Goal: Task Accomplishment & Management: Manage account settings

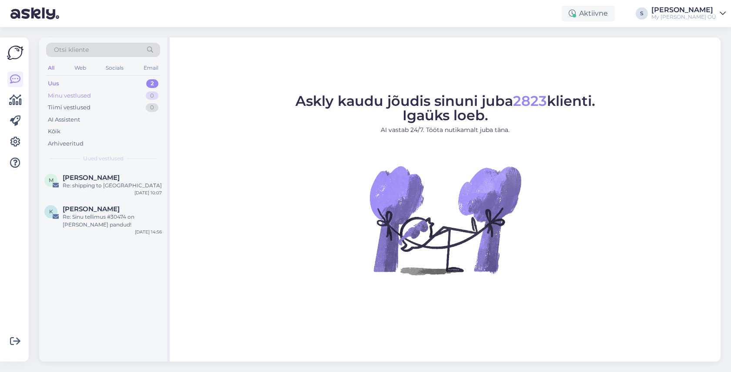
click at [94, 96] on div "Minu vestlused 0" at bounding box center [103, 96] width 114 height 12
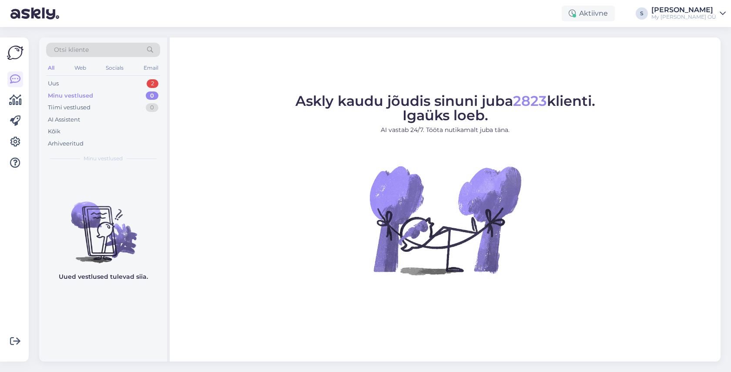
click at [688, 17] on div "My [PERSON_NAME] OÜ" at bounding box center [683, 16] width 65 height 7
click at [12, 138] on icon at bounding box center [15, 142] width 10 height 10
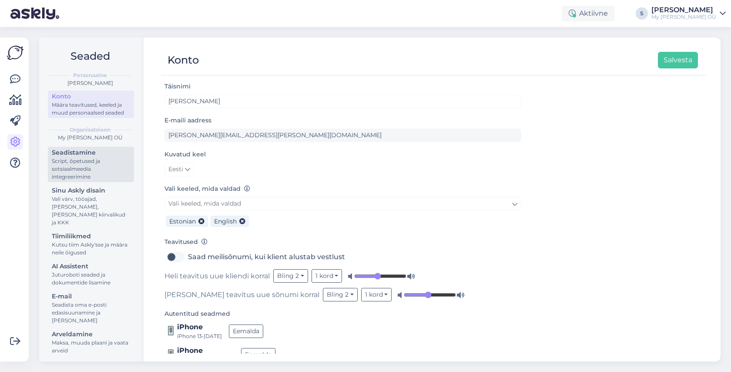
click at [87, 164] on div "Script, õpetused ja sotsiaalmeedia integreerimine" at bounding box center [91, 169] width 78 height 24
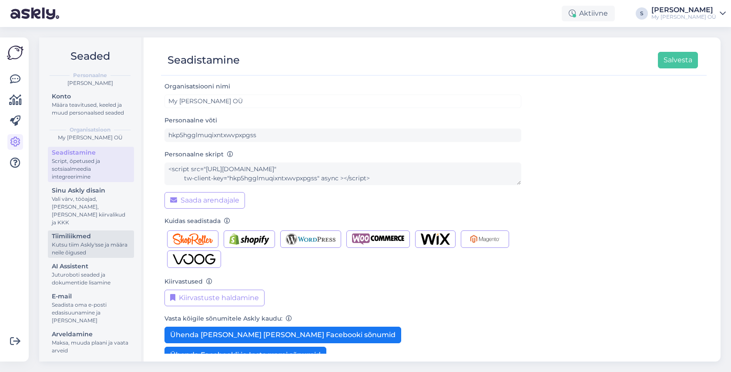
click at [98, 241] on div "Kutsu tiim Askly'sse ja määra neile õigused" at bounding box center [91, 249] width 78 height 16
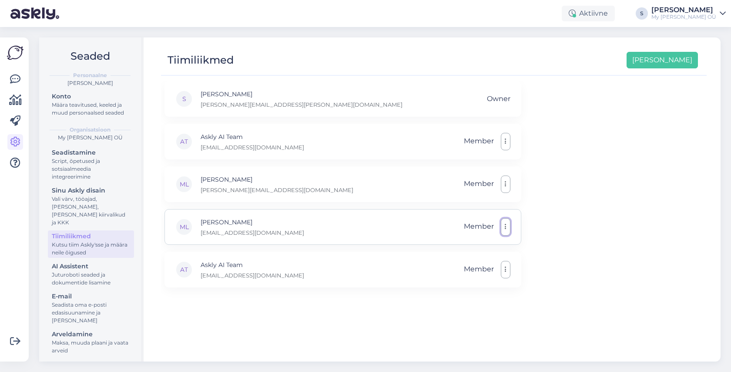
click at [504, 226] on button "button" at bounding box center [506, 226] width 10 height 17
click at [484, 242] on link "Tee administraatoriks" at bounding box center [465, 247] width 92 height 22
click at [506, 189] on button "button" at bounding box center [506, 183] width 10 height 17
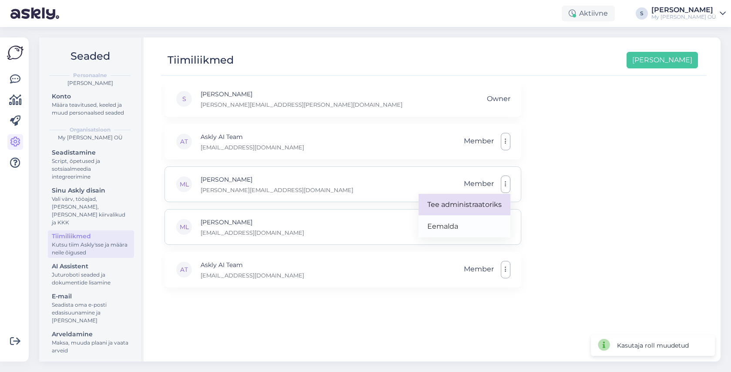
click at [488, 205] on link "Tee administraatoriks" at bounding box center [465, 205] width 92 height 22
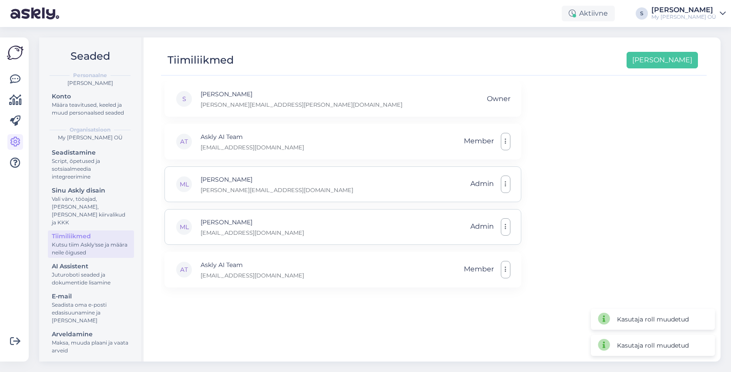
click at [626, 159] on div "S Stella laura.rein@mybreden.com Owner AT Askly AI Team ai@askly.me Member ML M…" at bounding box center [434, 217] width 546 height 272
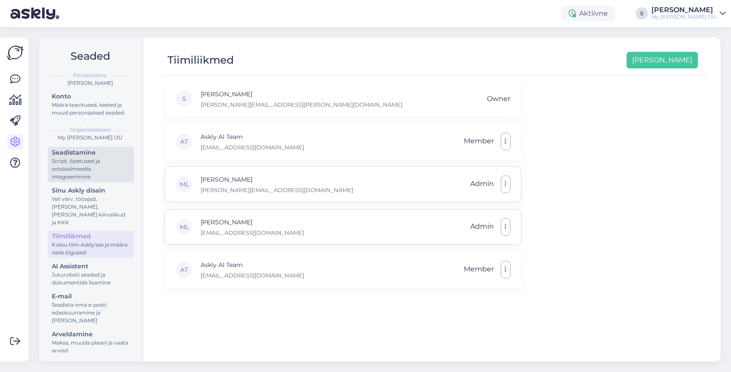
click at [67, 161] on div "Script, õpetused ja sotsiaalmeedia integreerimine" at bounding box center [91, 169] width 78 height 24
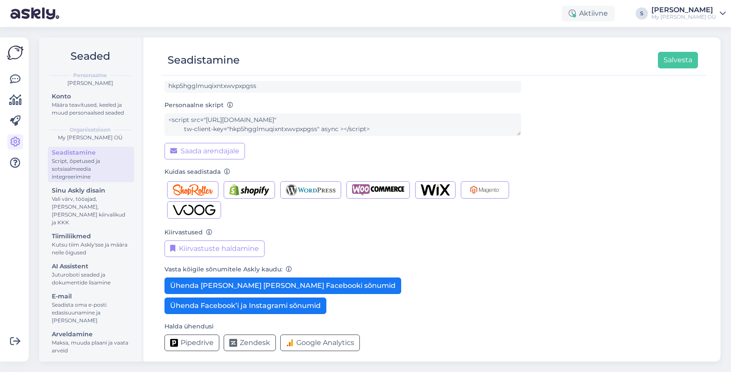
scroll to position [54, 0]
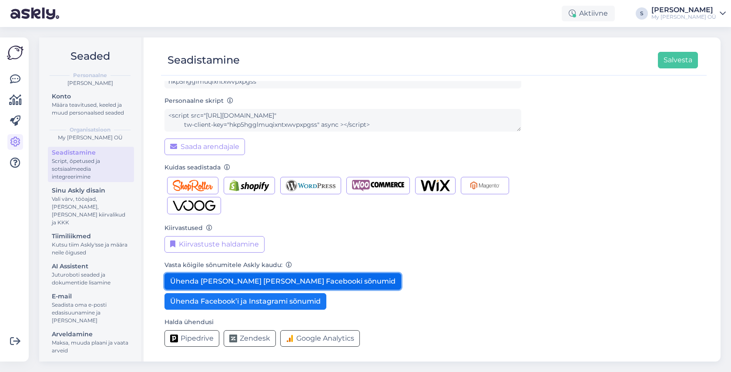
click at [229, 280] on button "Ühenda [PERSON_NAME] [PERSON_NAME] Facebooki sõnumid" at bounding box center [283, 281] width 237 height 17
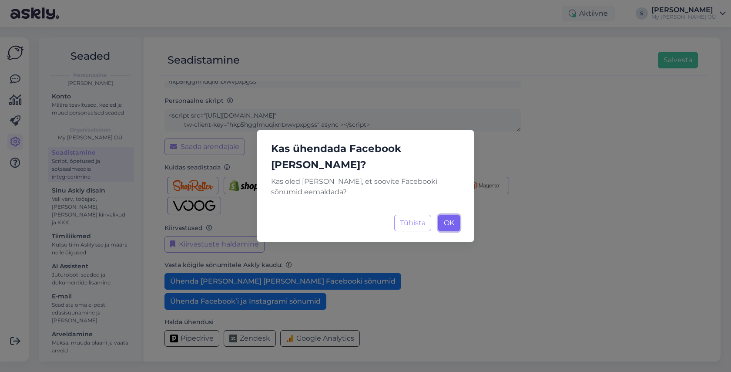
click at [453, 218] on span "OK" at bounding box center [449, 222] width 10 height 8
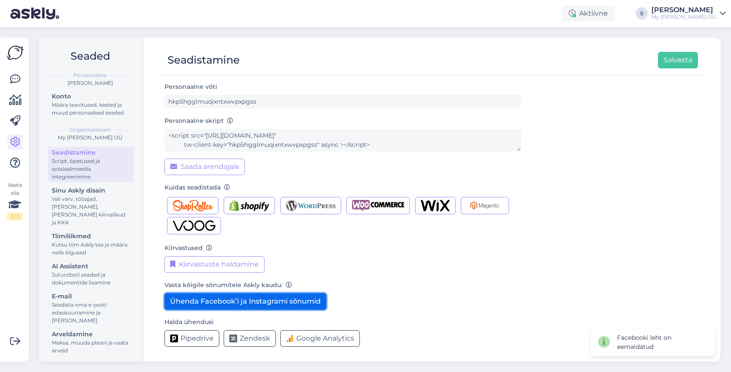
click at [285, 299] on button "Ühenda Facebook’i ja Instagrami sõnumid" at bounding box center [246, 301] width 162 height 17
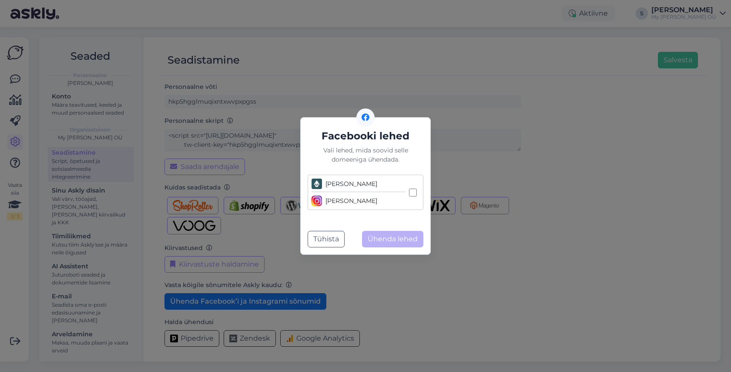
click at [413, 191] on input "[PERSON_NAME] [PERSON_NAME]" at bounding box center [413, 192] width 8 height 8
checkbox input "true"
click at [396, 237] on button "Ühenda lehed" at bounding box center [392, 239] width 61 height 17
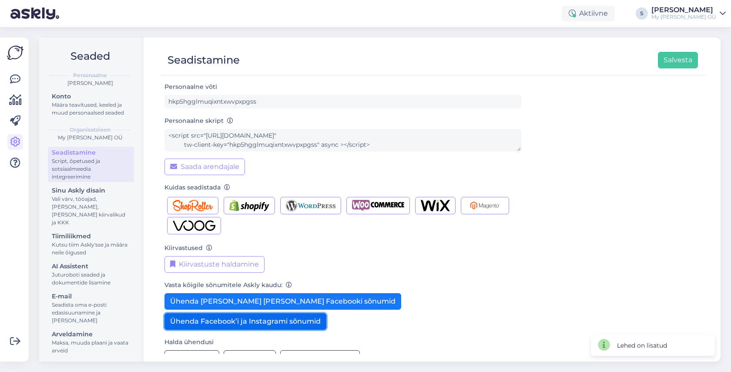
scroll to position [54, 0]
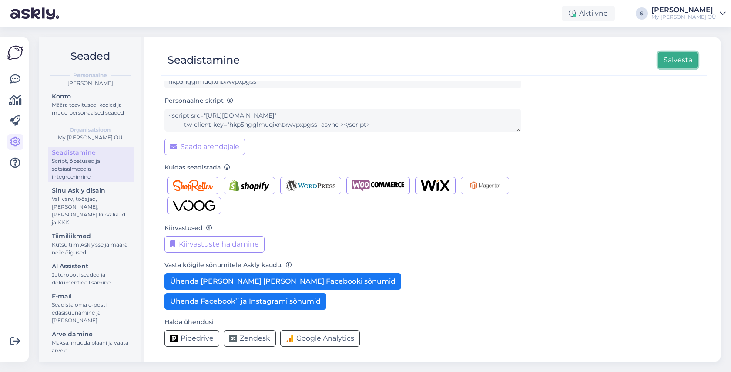
click at [679, 59] on button "Salvesta" at bounding box center [678, 60] width 40 height 17
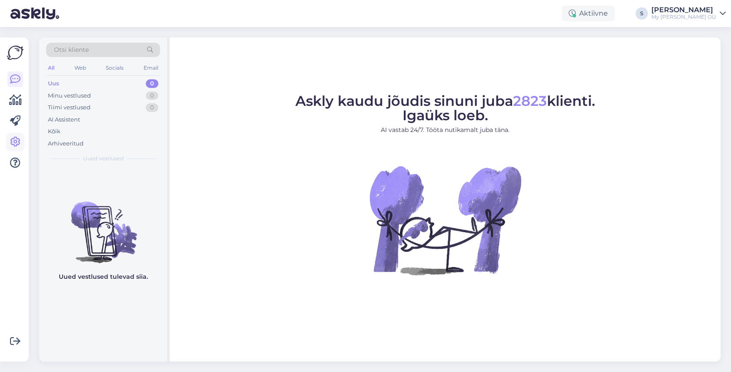
click at [15, 140] on icon at bounding box center [15, 142] width 10 height 10
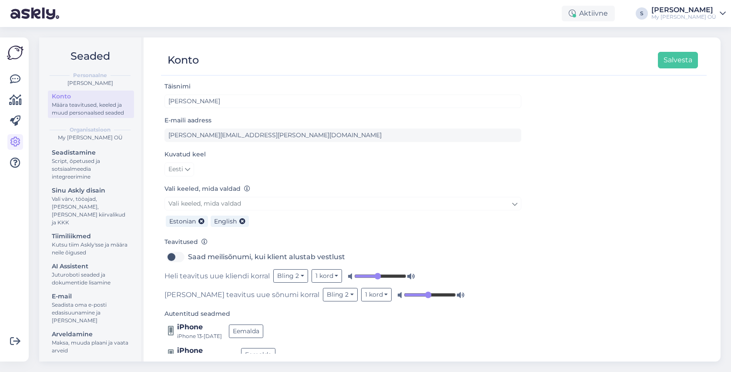
scroll to position [64, 0]
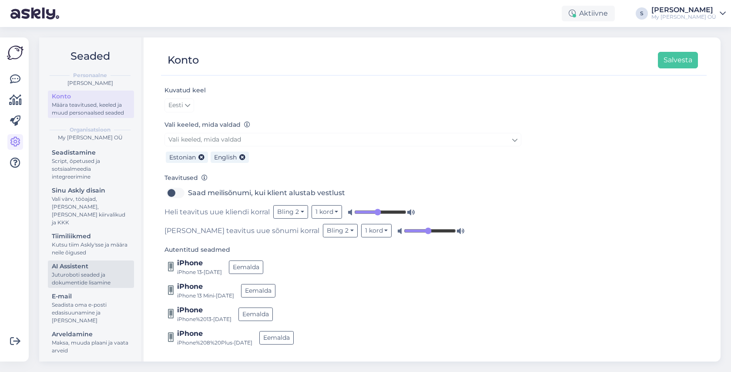
click at [74, 271] on div "Juturoboti seaded ja dokumentide lisamine" at bounding box center [91, 279] width 78 height 16
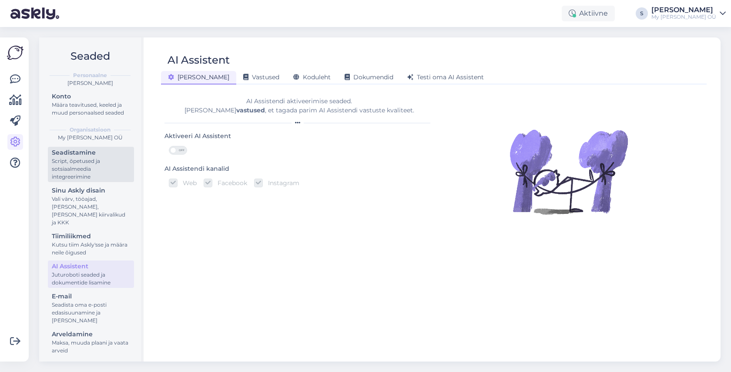
click at [90, 161] on div "Script, õpetused ja sotsiaalmeedia integreerimine" at bounding box center [91, 169] width 78 height 24
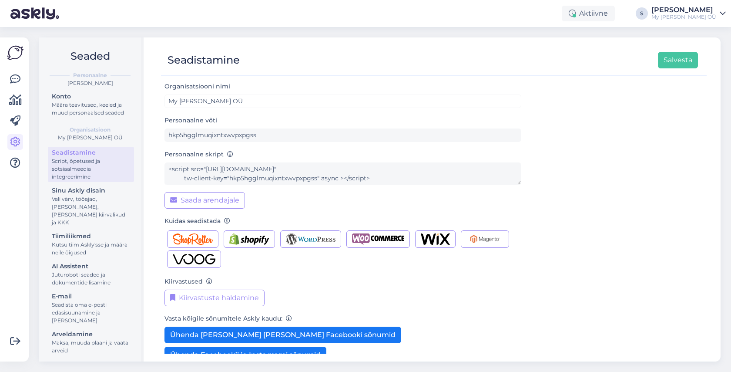
scroll to position [54, 0]
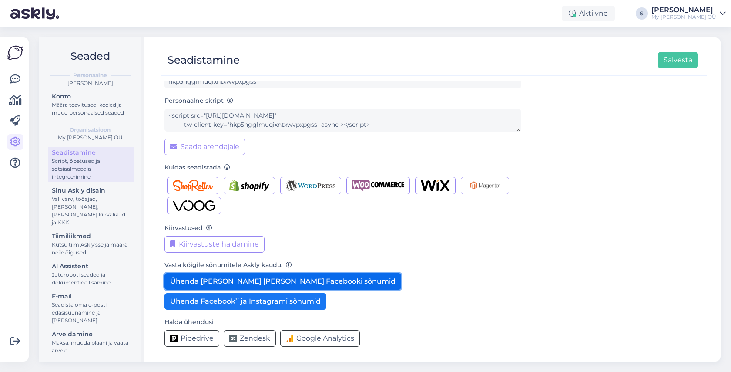
click at [239, 281] on button "Ühenda [PERSON_NAME] [PERSON_NAME] Facebooki sõnumid" at bounding box center [283, 281] width 237 height 17
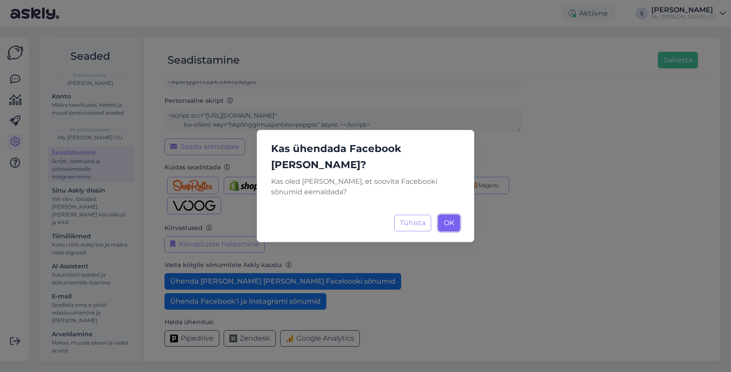
click at [447, 218] on span "OK" at bounding box center [449, 222] width 10 height 8
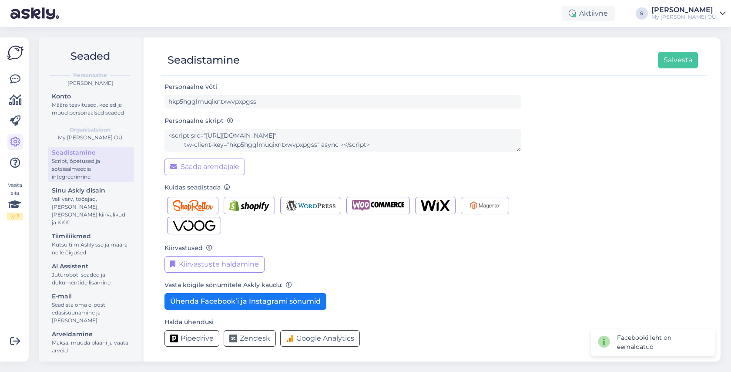
scroll to position [34, 0]
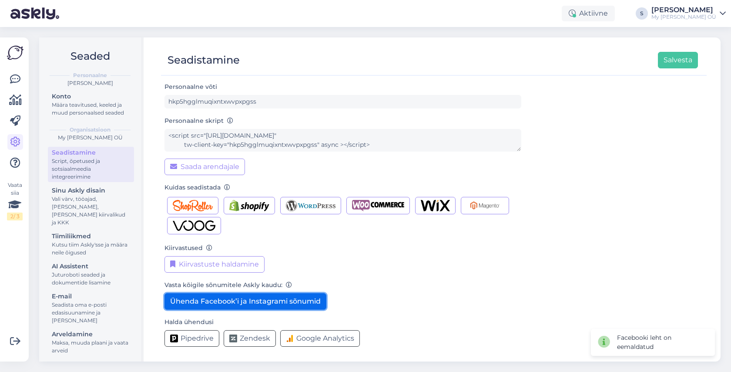
click at [280, 298] on button "Ühenda Facebook’i ja Instagrami sõnumid" at bounding box center [246, 301] width 162 height 17
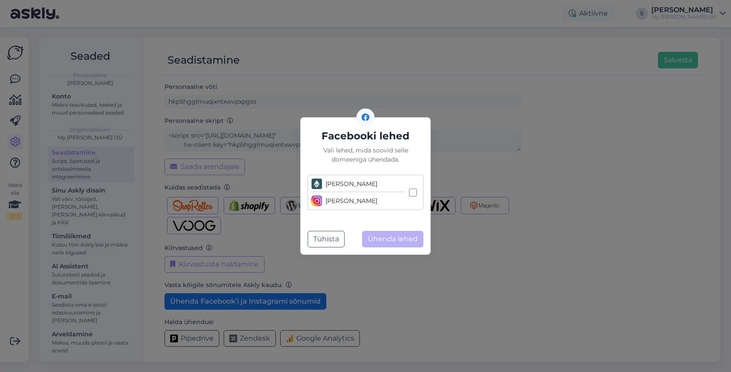
click at [413, 192] on input "[PERSON_NAME] [PERSON_NAME]" at bounding box center [413, 192] width 8 height 8
checkbox input "true"
click at [392, 238] on button "Ühenda lehed" at bounding box center [392, 239] width 61 height 17
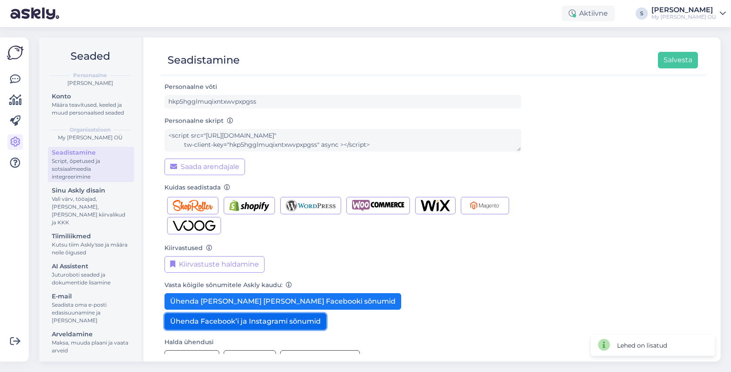
scroll to position [54, 0]
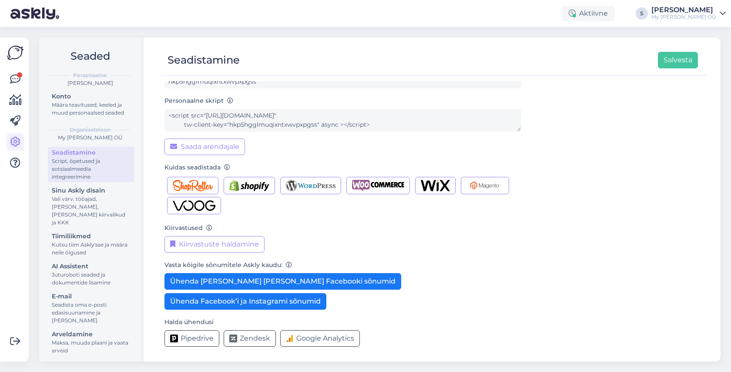
click at [16, 141] on icon at bounding box center [15, 142] width 10 height 10
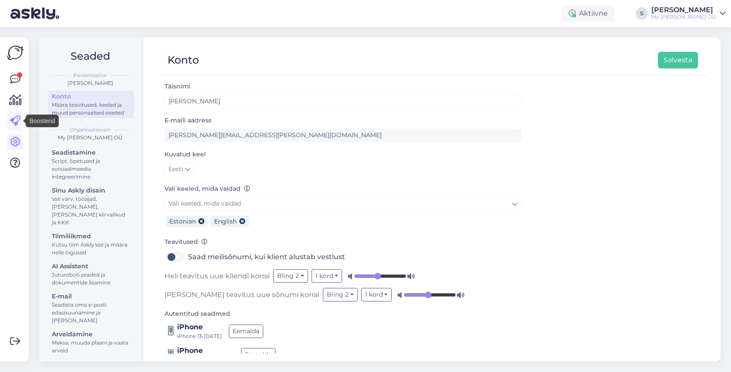
click at [13, 120] on icon at bounding box center [15, 121] width 10 height 10
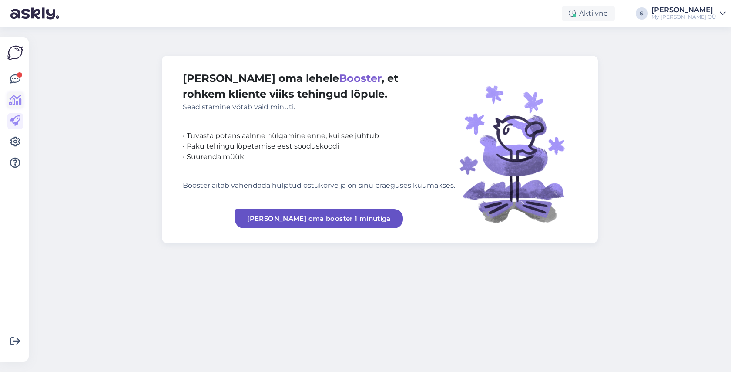
click at [16, 98] on icon at bounding box center [15, 100] width 13 height 10
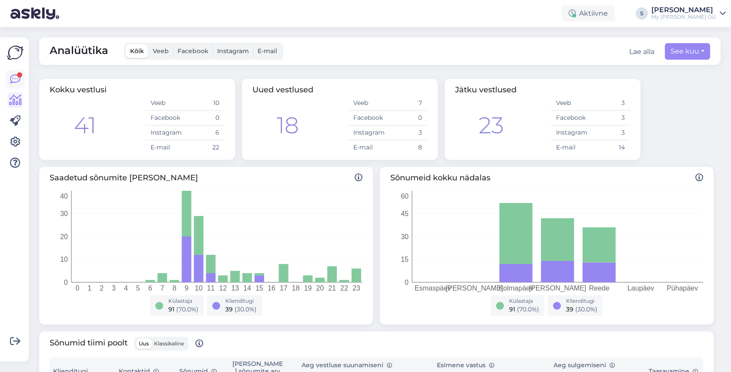
click at [15, 76] on icon at bounding box center [15, 79] width 10 height 10
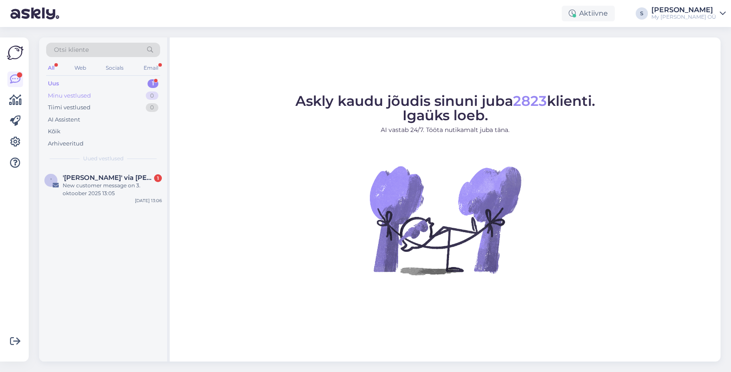
click at [89, 94] on div "Minu vestlused" at bounding box center [69, 95] width 43 height 9
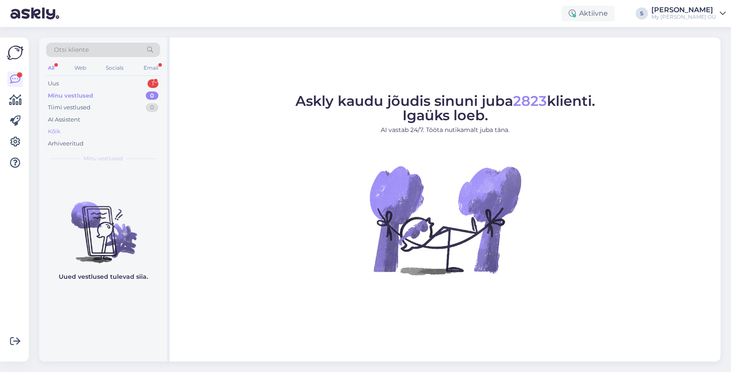
click at [64, 133] on div "Kõik" at bounding box center [103, 131] width 114 height 12
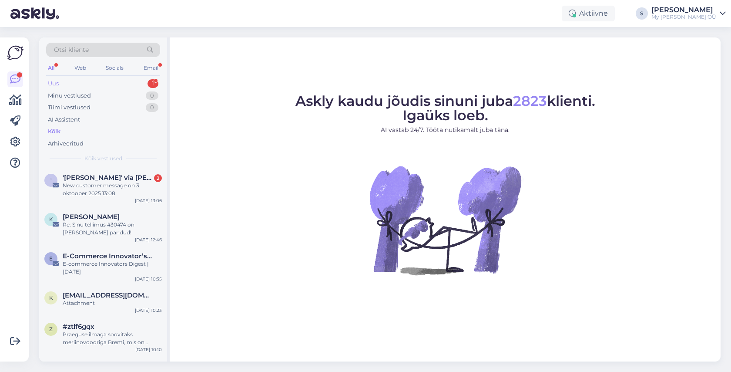
click at [113, 83] on div "Uus 1" at bounding box center [103, 83] width 114 height 12
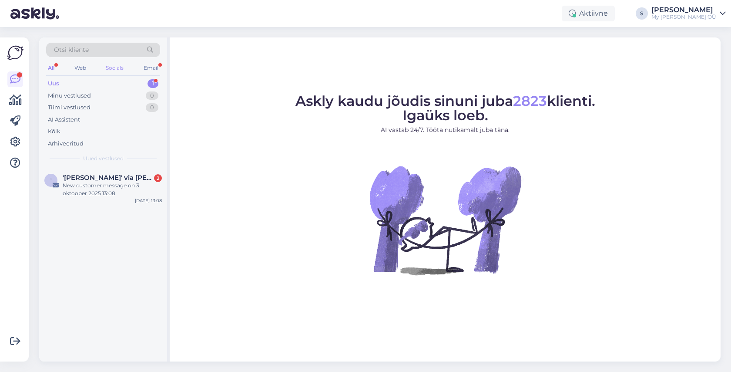
click at [116, 68] on div "Socials" at bounding box center [114, 67] width 21 height 11
click at [117, 65] on div "Socials" at bounding box center [114, 67] width 21 height 11
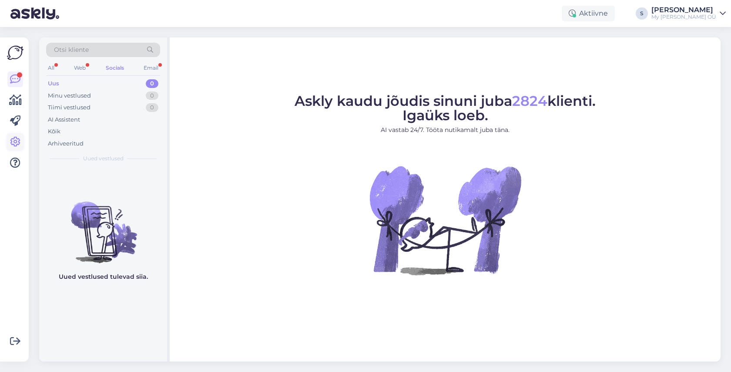
click at [13, 141] on icon at bounding box center [15, 142] width 10 height 10
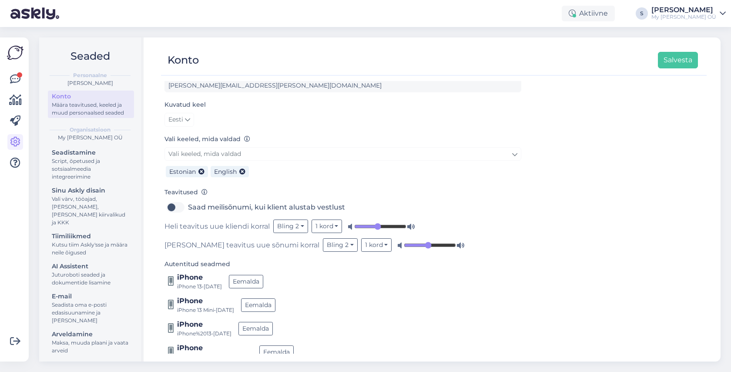
scroll to position [64, 0]
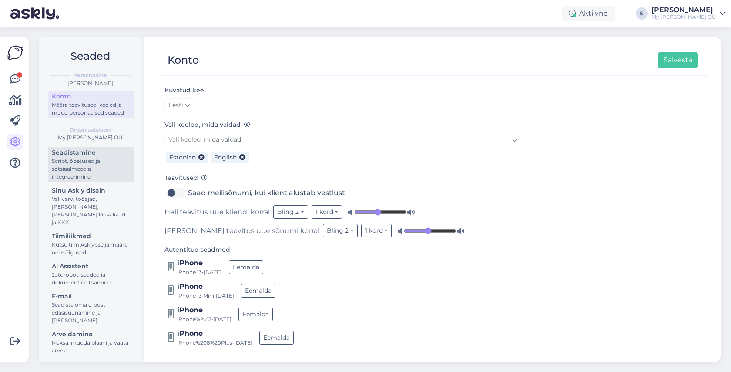
click at [87, 166] on div "Script, õpetused ja sotsiaalmeedia integreerimine" at bounding box center [91, 169] width 78 height 24
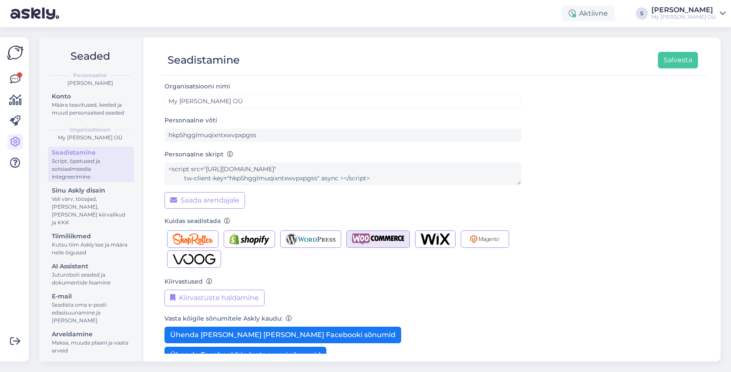
scroll to position [54, 0]
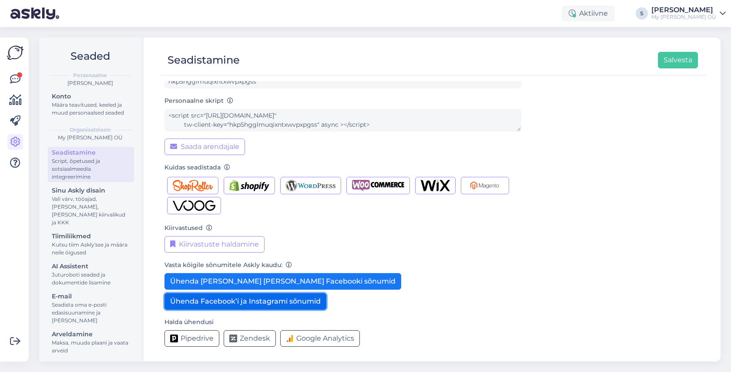
click at [245, 302] on button "Ühenda Facebook’i ja Instagrami sõnumid" at bounding box center [246, 301] width 162 height 17
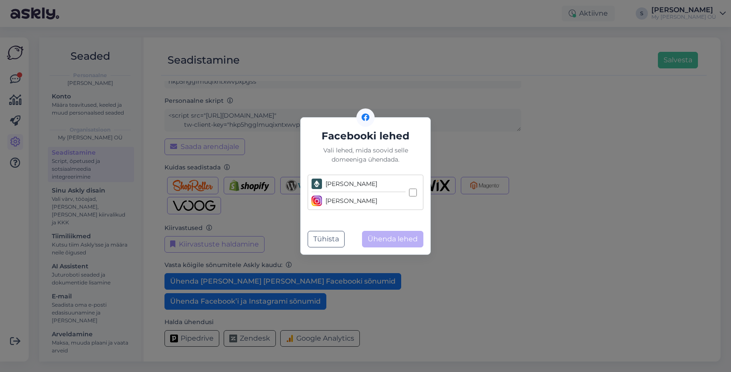
click at [343, 182] on div "[PERSON_NAME]" at bounding box center [352, 183] width 52 height 9
click at [409, 188] on input "[PERSON_NAME] [PERSON_NAME]" at bounding box center [413, 192] width 8 height 8
click at [343, 182] on div "[PERSON_NAME]" at bounding box center [352, 183] width 52 height 9
click at [409, 188] on input "[PERSON_NAME] [PERSON_NAME]" at bounding box center [413, 192] width 8 height 8
click at [343, 184] on div "[PERSON_NAME]" at bounding box center [352, 183] width 52 height 9
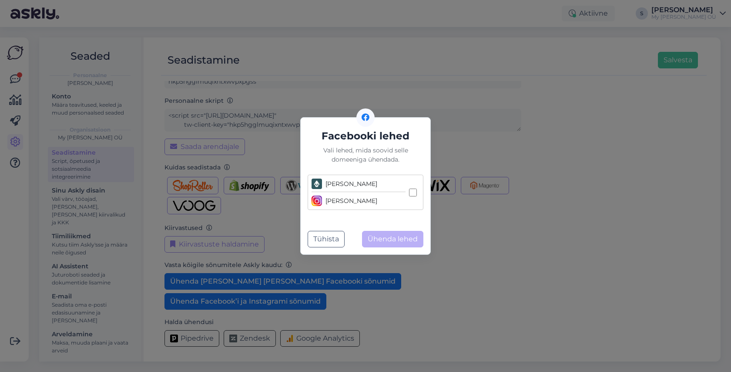
click at [409, 188] on input "[PERSON_NAME] [PERSON_NAME]" at bounding box center [413, 192] width 8 height 8
checkbox input "true"
click at [398, 240] on button "Ühenda lehed" at bounding box center [392, 239] width 61 height 17
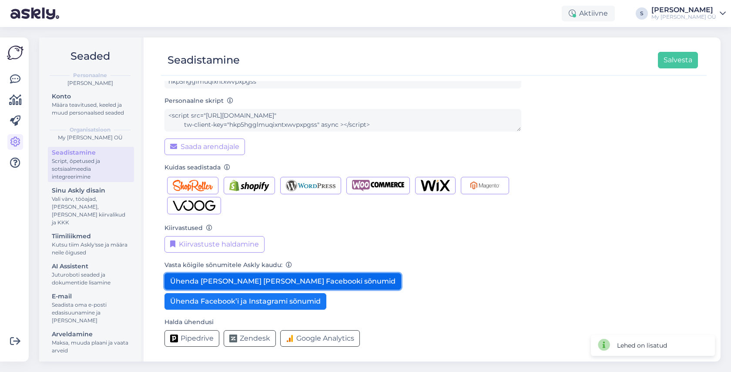
click at [275, 280] on button "Ühenda [PERSON_NAME] [PERSON_NAME] Facebooki sõnumid" at bounding box center [283, 281] width 237 height 17
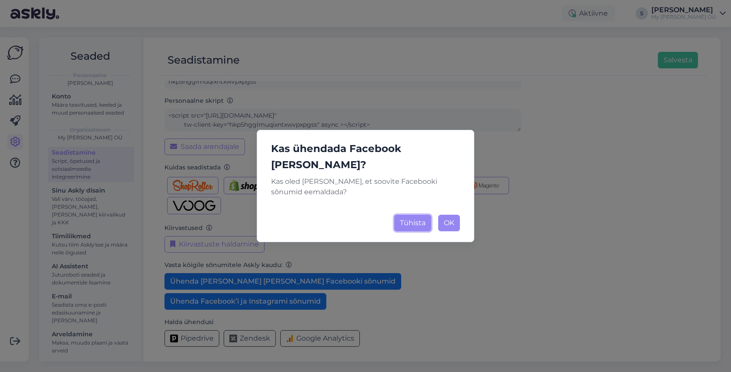
click at [416, 215] on button "Tühista" at bounding box center [412, 223] width 37 height 17
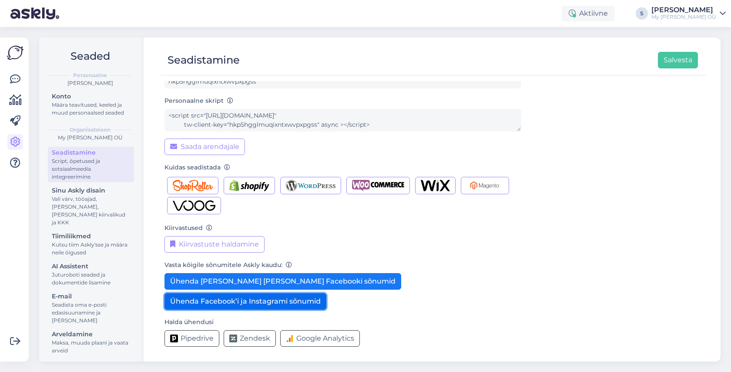
click at [240, 307] on button "Ühenda Facebook’i ja Instagrami sõnumid" at bounding box center [246, 301] width 162 height 17
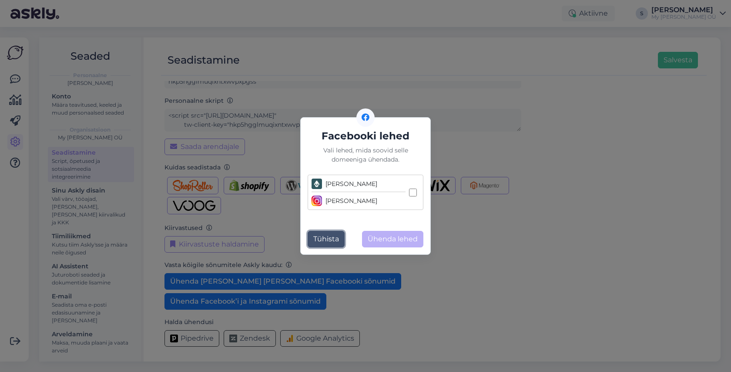
click at [327, 238] on button "Tühista" at bounding box center [326, 239] width 37 height 17
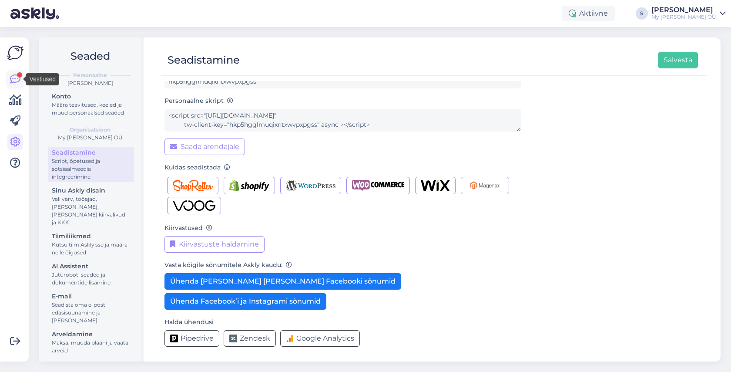
click at [13, 80] on icon at bounding box center [15, 79] width 10 height 10
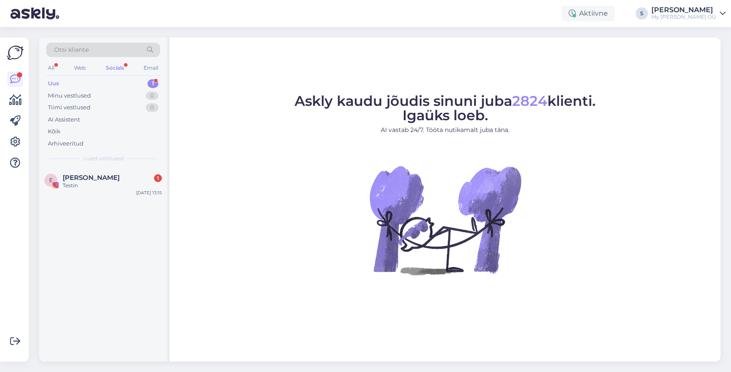
click at [109, 69] on div "Socials" at bounding box center [115, 67] width 22 height 11
click at [88, 178] on span "[PERSON_NAME]" at bounding box center [91, 178] width 57 height 8
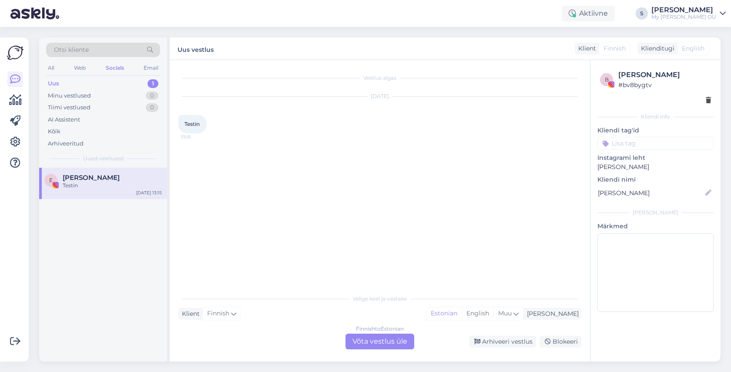
click at [390, 342] on div "Finnish to Estonian Võta vestlus üle" at bounding box center [380, 341] width 69 height 16
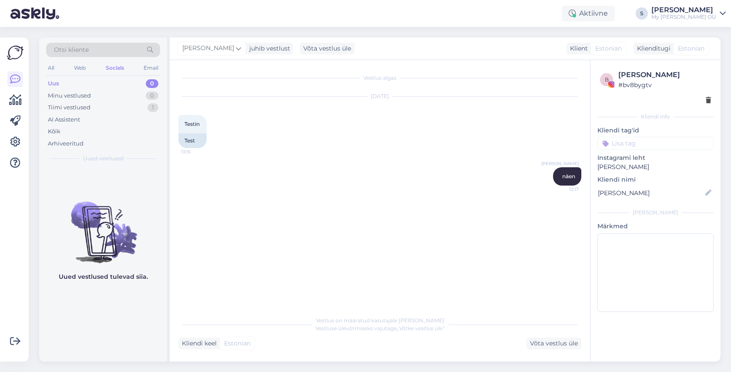
click at [63, 86] on div "Uus 0" at bounding box center [103, 83] width 114 height 12
click at [67, 100] on div "Minu vestlused 0" at bounding box center [103, 96] width 114 height 12
click at [68, 109] on div "Tiimi vestlused" at bounding box center [69, 107] width 43 height 9
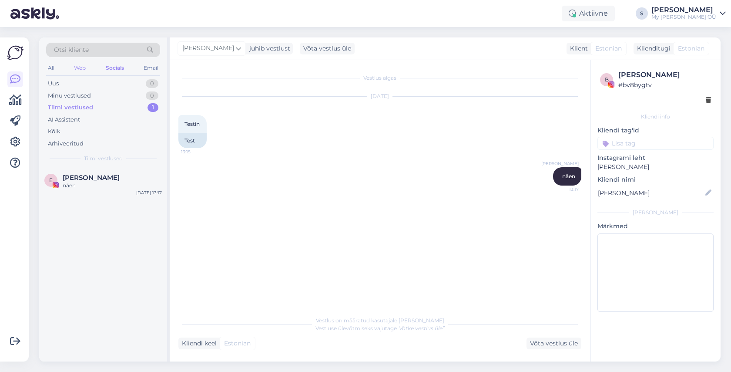
click at [81, 67] on div "Web" at bounding box center [79, 67] width 15 height 11
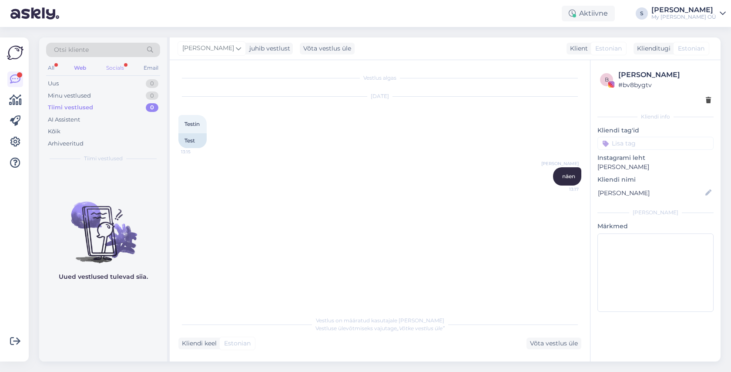
click at [120, 66] on div "Socials" at bounding box center [114, 67] width 21 height 11
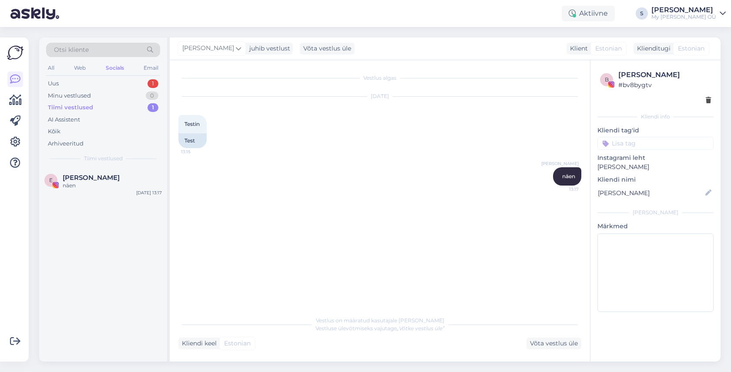
click at [91, 108] on div "Tiimi vestlused" at bounding box center [70, 107] width 45 height 9
click at [88, 82] on div "Uus 1" at bounding box center [103, 83] width 114 height 12
